Goal: Browse casually

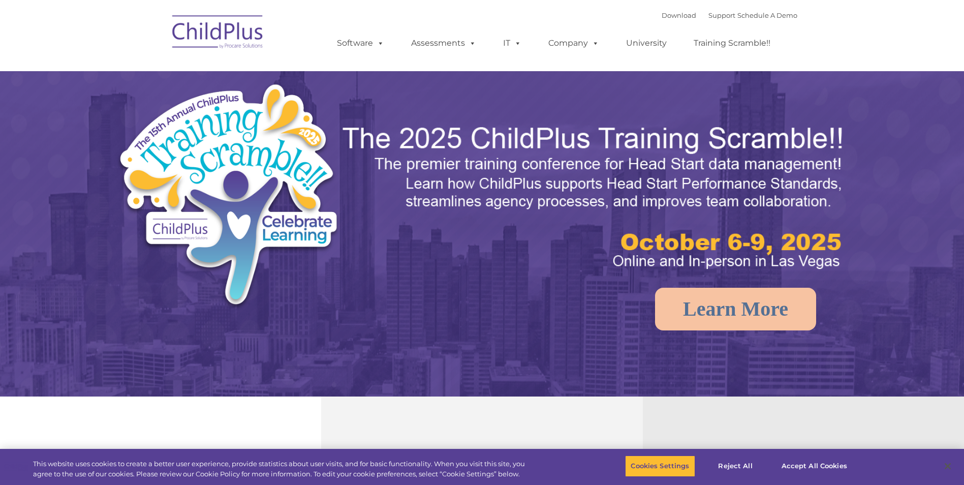
select select "MEDIUM"
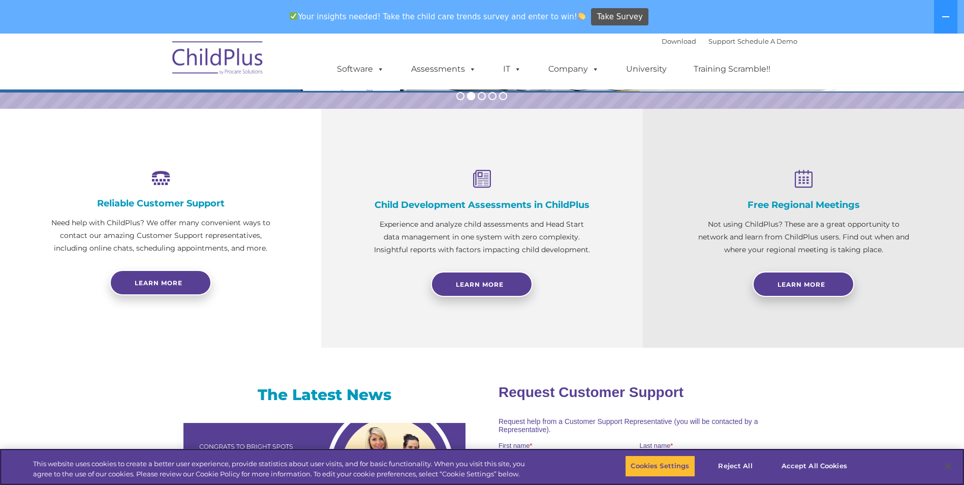
scroll to position [281, 0]
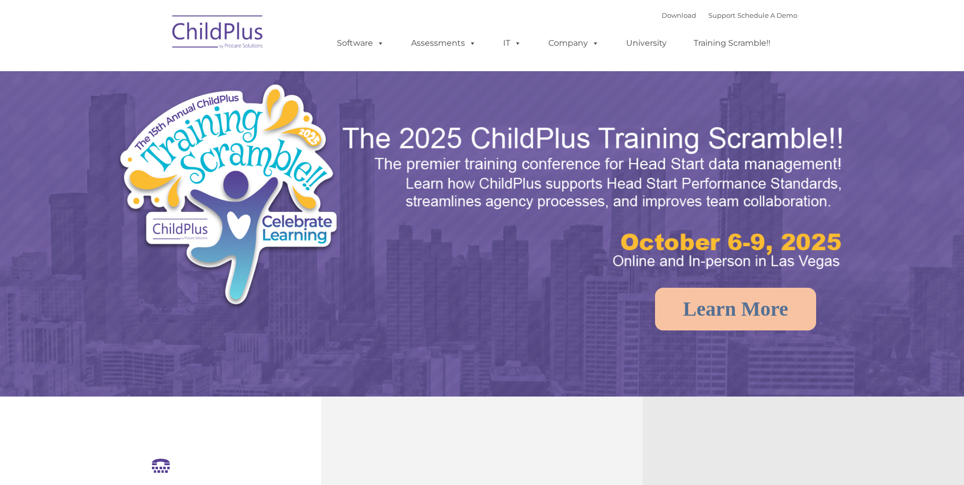
select select "MEDIUM"
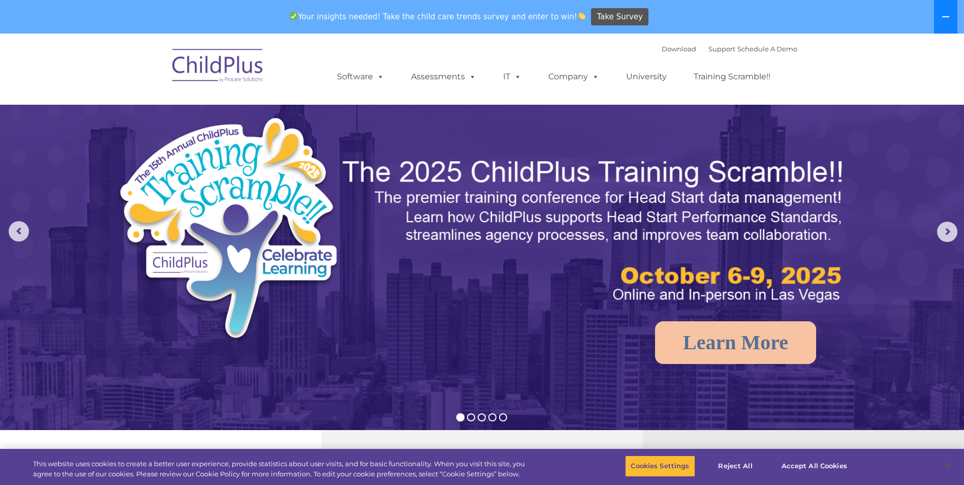
click at [943, 31] on button at bounding box center [945, 17] width 23 height 34
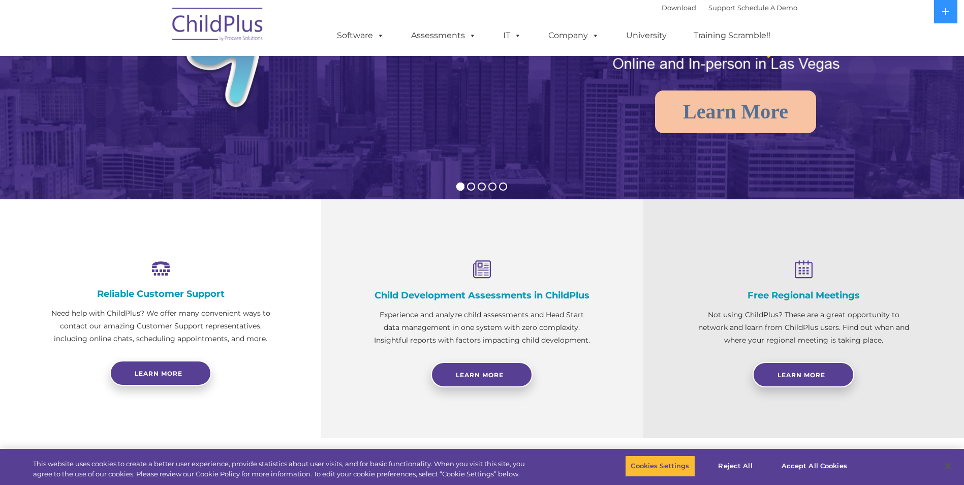
scroll to position [203, 0]
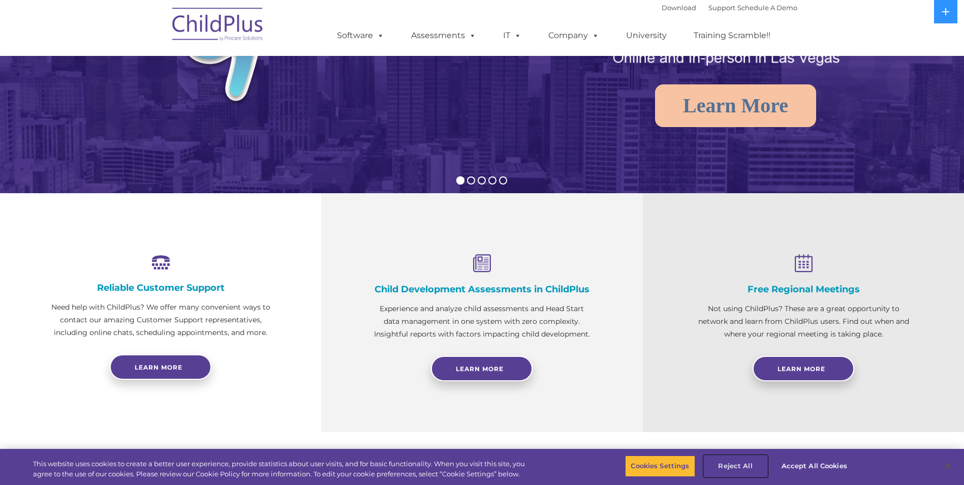
click at [743, 464] on button "Reject All" at bounding box center [734, 465] width 63 height 21
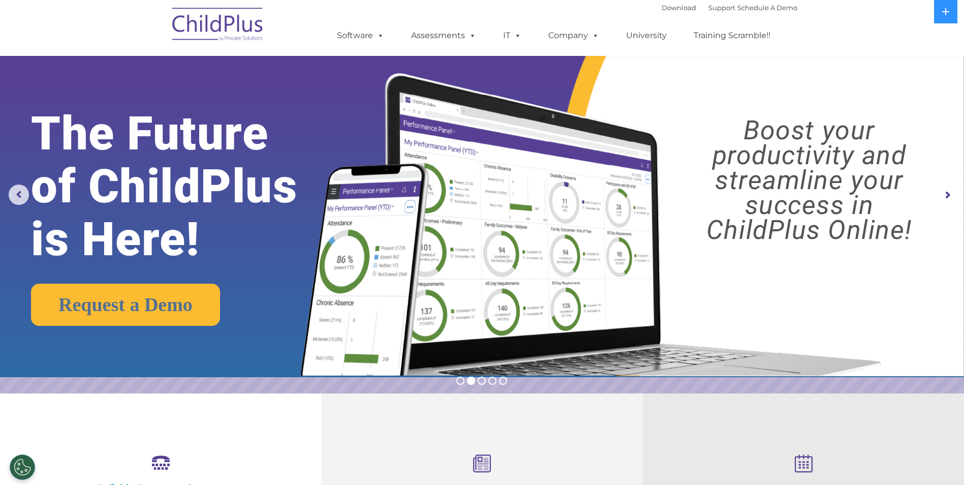
scroll to position [0, 0]
